Goal: Transaction & Acquisition: Obtain resource

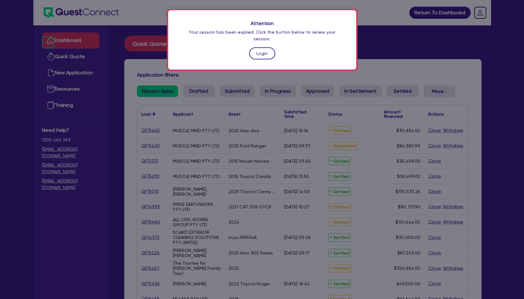
click at [260, 50] on link "Login" at bounding box center [262, 53] width 26 height 12
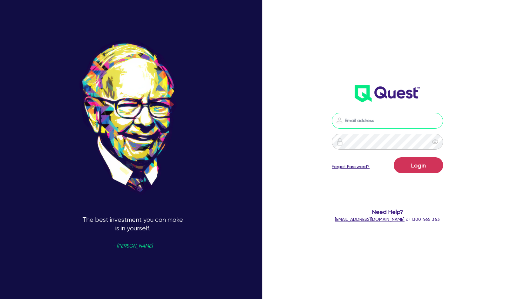
click at [368, 121] on input "email" at bounding box center [387, 121] width 111 height 16
type input "[EMAIL_ADDRESS][PERSON_NAME][DOMAIN_NAME]"
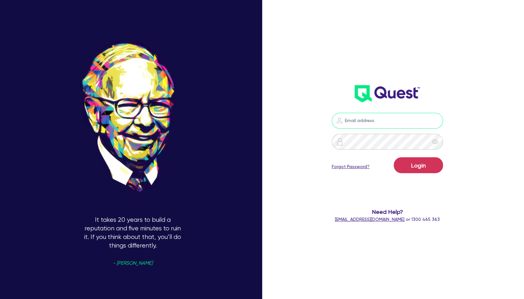
click at [374, 118] on input "email" at bounding box center [387, 121] width 111 height 16
type input "[EMAIL_ADDRESS][PERSON_NAME][DOMAIN_NAME]"
click at [421, 167] on button "Login" at bounding box center [418, 165] width 49 height 16
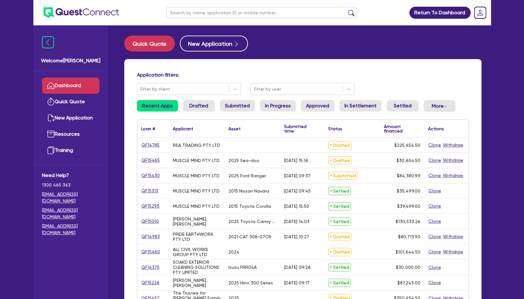
click at [225, 17] on input "text" at bounding box center [261, 12] width 191 height 11
click at [156, 44] on button "Quick Quote" at bounding box center [149, 44] width 51 height 16
select select "Other"
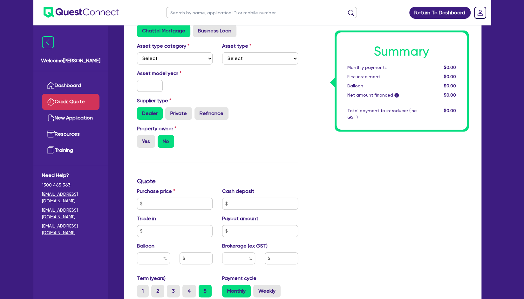
scroll to position [94, 0]
click at [188, 57] on select "Select Cars and light trucks Primary assets Secondary assets Tertiary assets" at bounding box center [175, 58] width 76 height 12
select select "CARS_AND_LIGHT_TRUCKS"
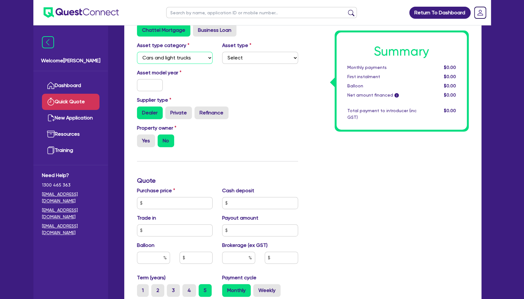
click at [137, 52] on select "Select Cars and light trucks Primary assets Secondary assets Tertiary assets" at bounding box center [175, 58] width 76 height 12
click at [161, 79] on input "text" at bounding box center [150, 85] width 26 height 12
type input "9"
type input "2000"
click at [244, 59] on select "Select Passenger vehicles Vans and utes Light trucks up to 4.5 tonne" at bounding box center [260, 58] width 76 height 12
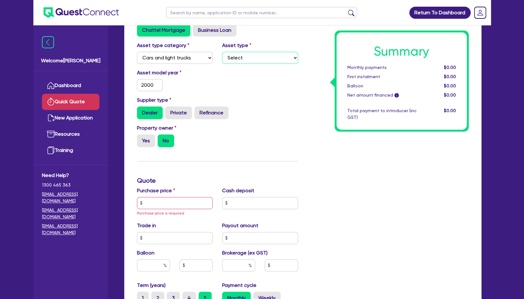
select select "PASSENGER_VEHICLES"
click at [222, 52] on select "Select Passenger vehicles Vans and utes Light trucks up to 4.5 tonne" at bounding box center [260, 58] width 76 height 12
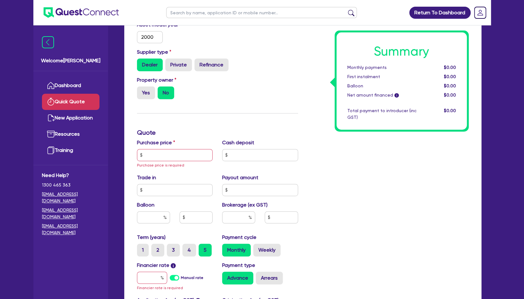
scroll to position [143, 0]
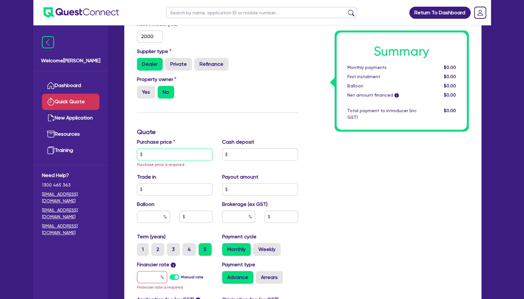
click at [180, 160] on input "text" at bounding box center [175, 154] width 76 height 12
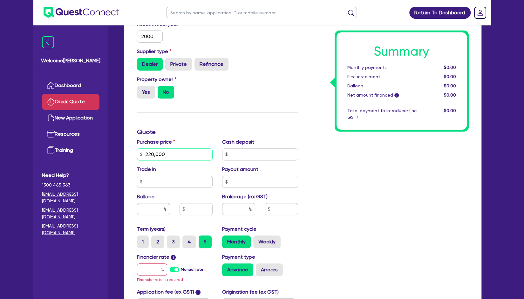
type input "220,000"
click at [151, 217] on div "Balloon" at bounding box center [174, 206] width 85 height 27
click at [157, 206] on input "text" at bounding box center [153, 209] width 33 height 12
type input "30"
click at [150, 270] on input "text" at bounding box center [152, 269] width 30 height 12
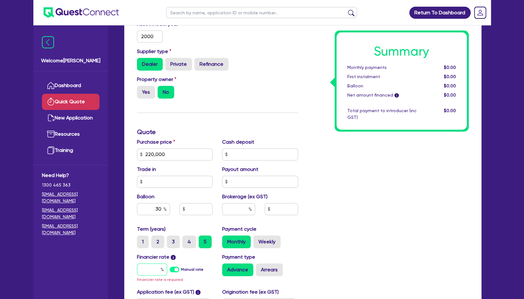
type input "6"
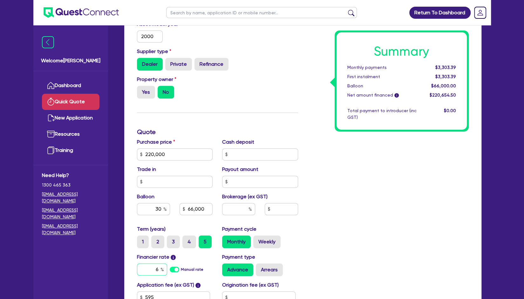
type input "66,000"
type input "6."
type input "66,000"
type input "6.6"
type input "66,000"
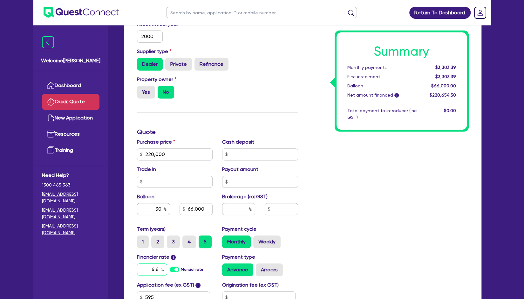
type input "6.69"
type input "66,000"
type input "6.6"
type input "66,000"
type input "6."
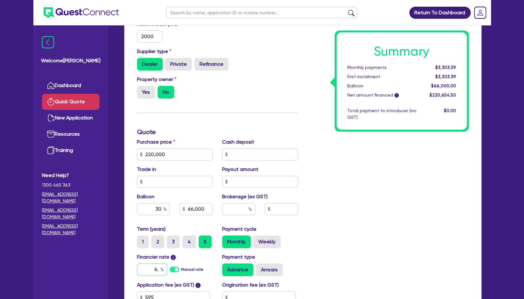
type input "66,000"
type input "6.49"
type input "66,000"
type input "6.49"
click at [244, 209] on input "text" at bounding box center [238, 209] width 33 height 12
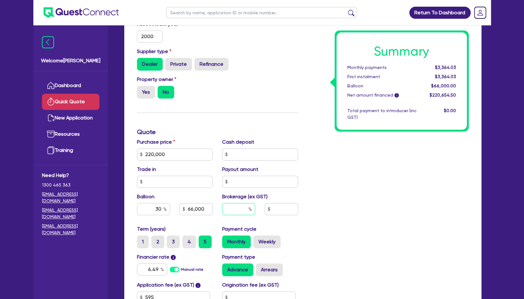
type input "66,000"
type input "6"
click at [380, 210] on div "Summary Monthly payments $3,364.03 First instalment $3,364.03 Balloon $66,000.0…" at bounding box center [388, 132] width 171 height 409
type input "66,000"
type input "13,239.27"
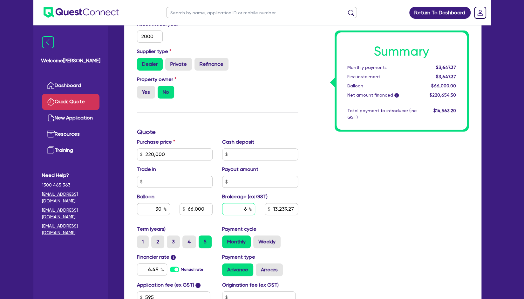
click at [245, 211] on input "6" at bounding box center [238, 209] width 33 height 12
drag, startPoint x: 248, startPoint y: 209, endPoint x: 238, endPoint y: 209, distance: 9.6
click at [238, 209] on input "6" at bounding box center [238, 209] width 33 height 12
type input "66,000"
type input "4"
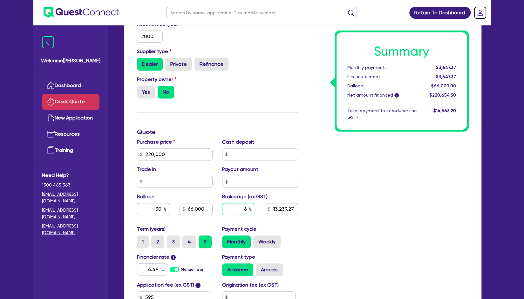
type input "13,239.27"
click at [241, 209] on input "4" at bounding box center [238, 209] width 33 height 12
type input "4"
type input "66,000"
type input "13,239.27"
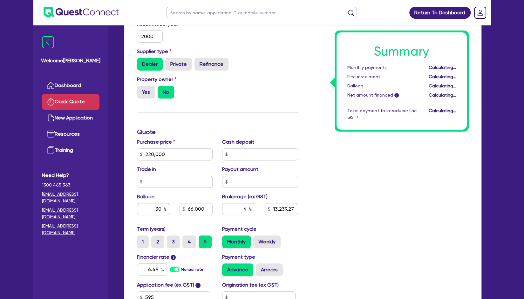
click at [327, 187] on div "Summary Monthly payments Calculating... First instalment Calculating... Balloon…" at bounding box center [388, 132] width 171 height 409
type input "66,000"
type input "8,826.18"
drag, startPoint x: 248, startPoint y: 208, endPoint x: 238, endPoint y: 211, distance: 10.2
click at [238, 211] on input "4" at bounding box center [238, 209] width 33 height 12
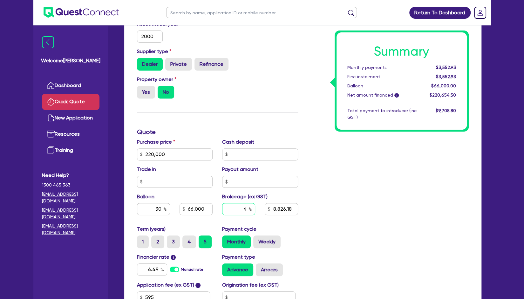
type input "66,000"
type input "6"
type input "8,826.18"
type input "6"
type input "66,000"
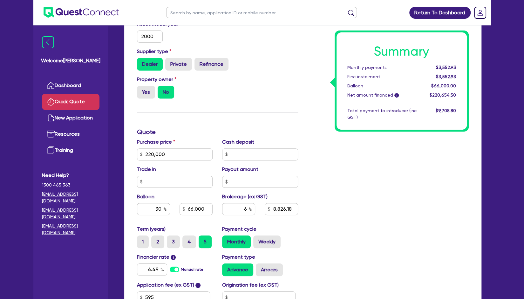
type input "8,826.18"
type input "66,000"
type input "13,239.27"
click at [250, 208] on div "6" at bounding box center [238, 209] width 33 height 12
drag, startPoint x: 248, startPoint y: 208, endPoint x: 243, endPoint y: 212, distance: 6.7
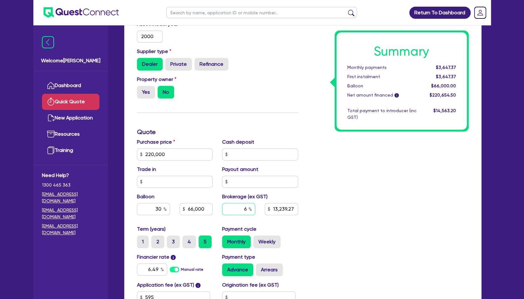
click at [243, 212] on input "6" at bounding box center [238, 209] width 33 height 12
type input "66,000"
type input "7"
type input "13,239.27"
type input "7"
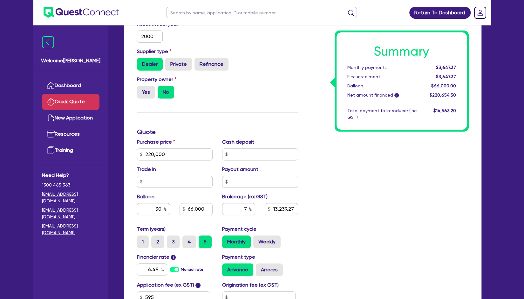
type input "66,000"
type input "13,239.27"
click at [347, 183] on div "Summary Monthly payments Calculating... First instalment Calculating... Balloon…" at bounding box center [388, 132] width 171 height 409
type input "66,000"
type input "15,445.82"
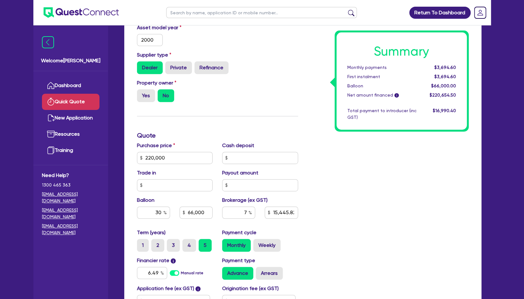
scroll to position [127, 0]
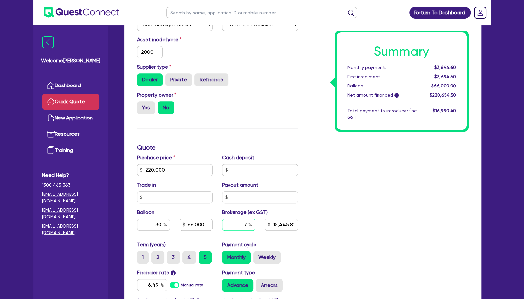
click at [238, 226] on input "7" at bounding box center [238, 225] width 33 height 12
type input "66,000"
type input "15,445.82"
click at [161, 211] on div "Balloon 30 66,000" at bounding box center [174, 221] width 85 height 27
type input "66,000"
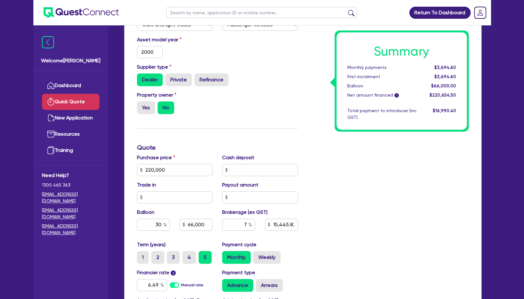
type input "15,445.82"
click at [160, 219] on input "30" at bounding box center [153, 225] width 33 height 12
drag, startPoint x: 161, startPoint y: 222, endPoint x: 141, endPoint y: 220, distance: 20.8
click at [141, 220] on input "30" at bounding box center [153, 225] width 33 height 12
type input "0"
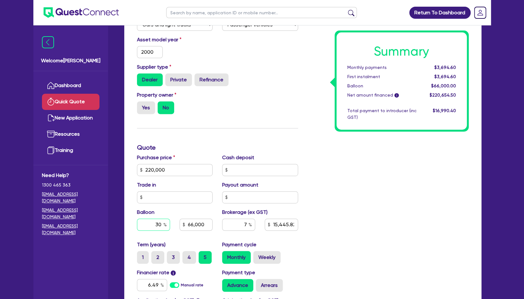
type input "66,000"
type input "15,445.82"
type input "0"
type input "66,000"
type input "15,445.82"
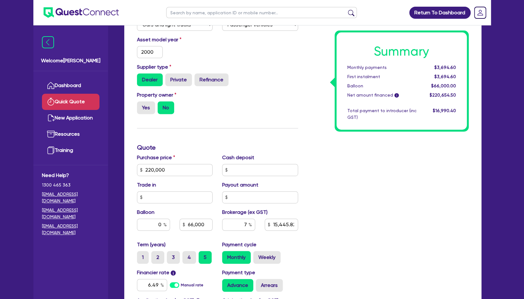
click at [365, 185] on div "Summary Monthly payments $3,694.60 First instalment $3,694.60 Balloon $66,000.0…" at bounding box center [388, 147] width 171 height 409
type input "15,445.82"
click at [248, 223] on input "7" at bounding box center [238, 225] width 33 height 12
type input "15,445.82"
type input "6"
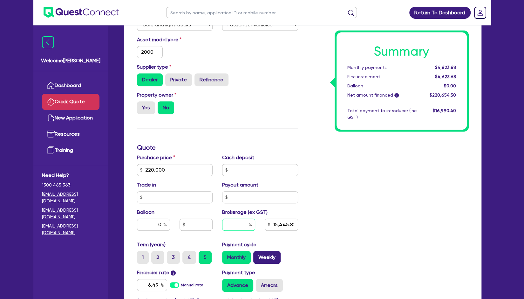
type input "15,445.82"
type input "6"
click at [372, 190] on div "Summary Monthly payments $4,623.68 First instalment $4,623.68 Balloon $0.00 Net…" at bounding box center [388, 147] width 171 height 409
type input "13,239.27"
